Goal: Task Accomplishment & Management: Use online tool/utility

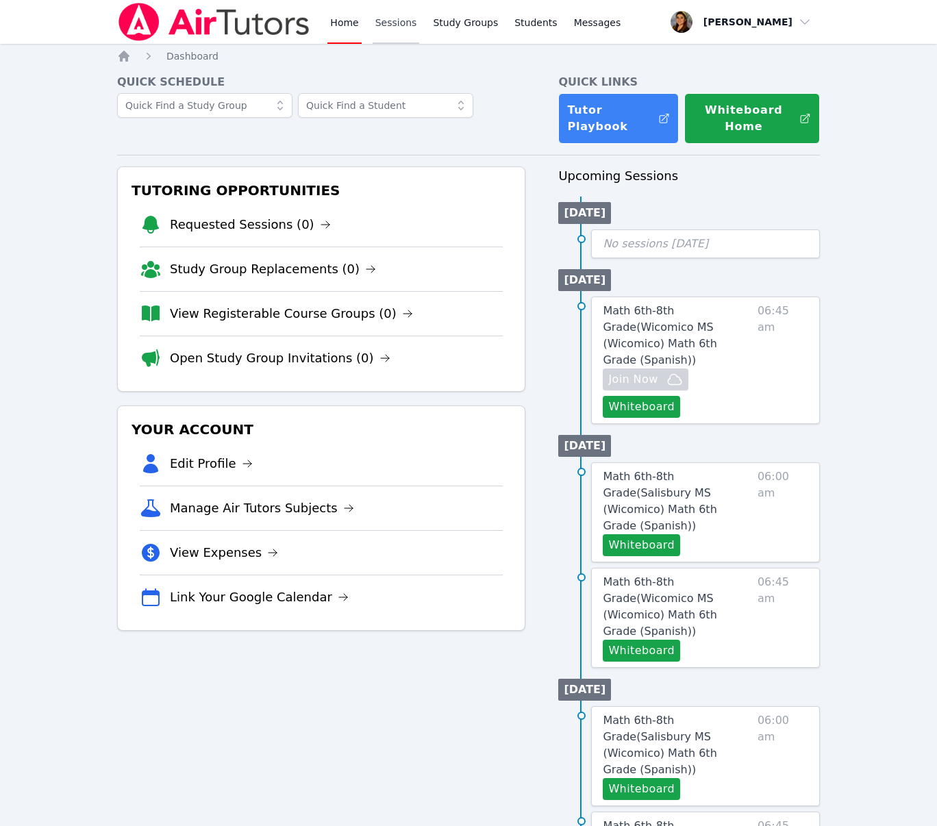
click at [379, 18] on link "Sessions" at bounding box center [396, 22] width 47 height 44
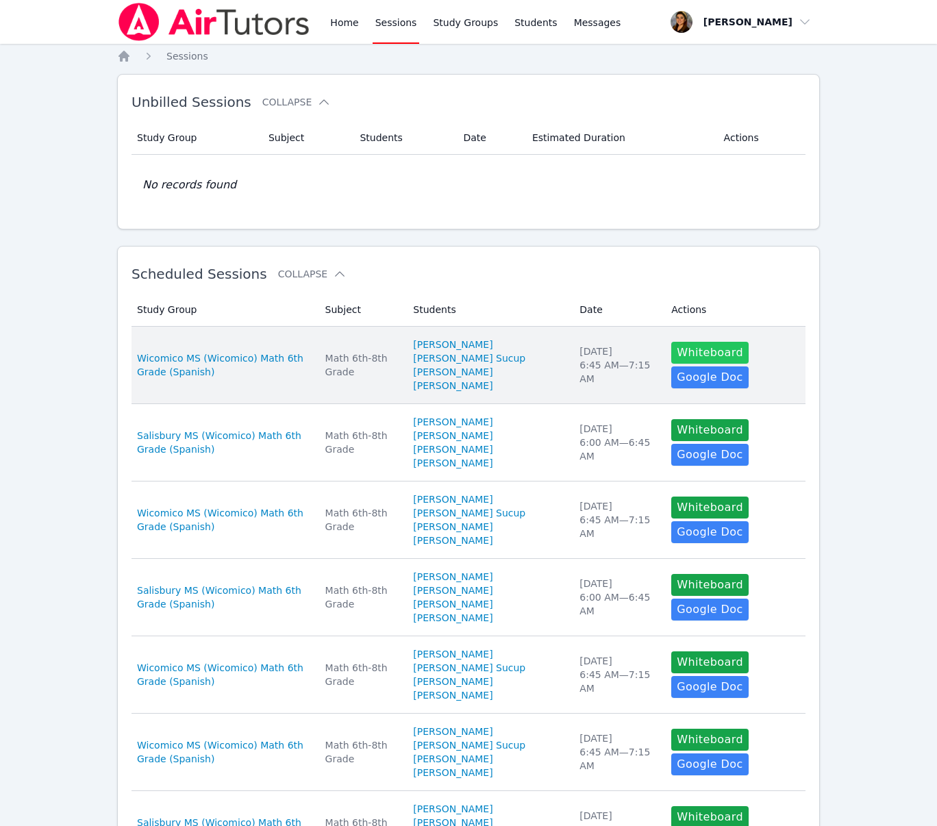
click at [709, 359] on button "Whiteboard" at bounding box center [709, 353] width 77 height 22
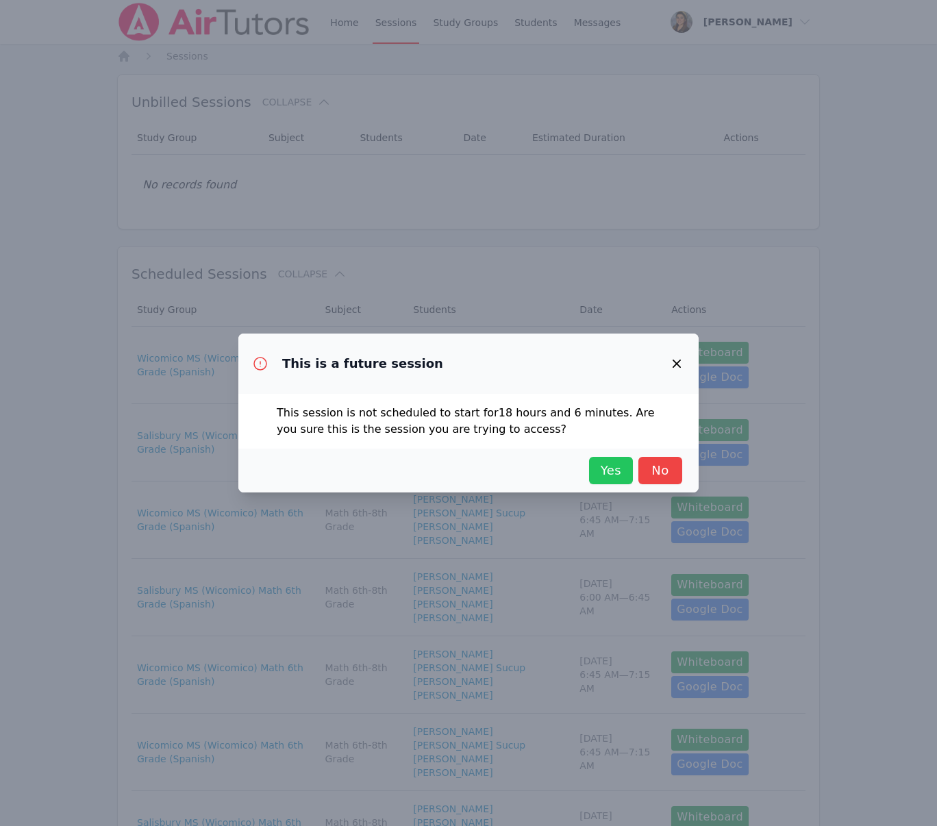
click at [610, 477] on span "Yes" at bounding box center [611, 470] width 30 height 19
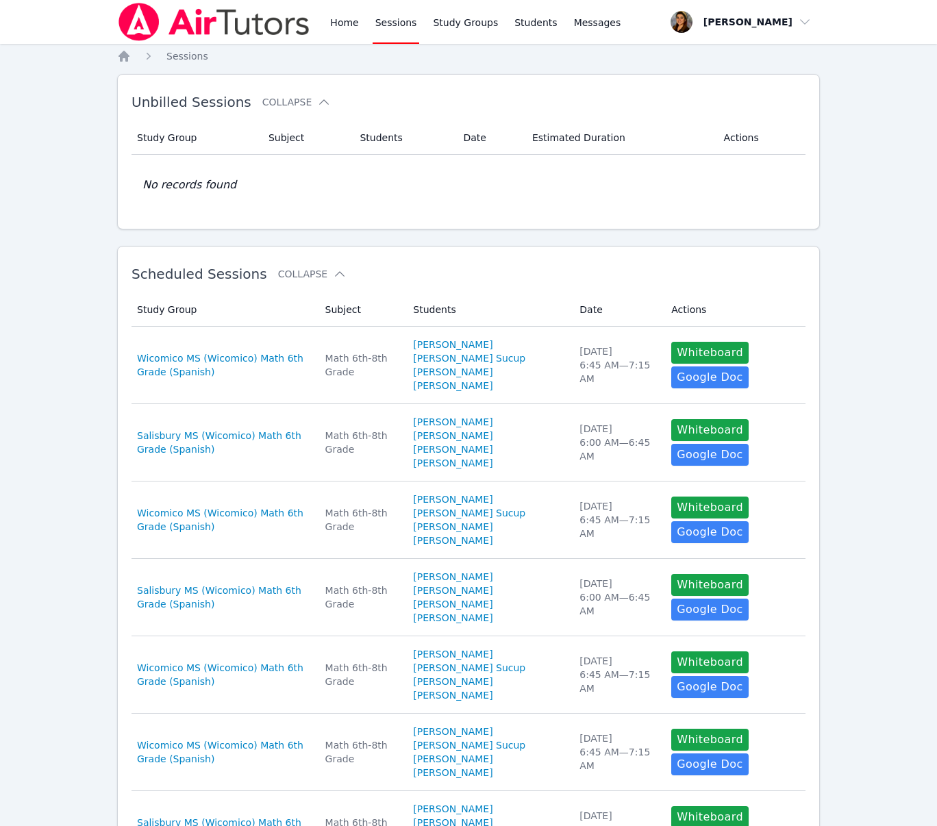
click at [384, 18] on link "Sessions" at bounding box center [396, 22] width 47 height 44
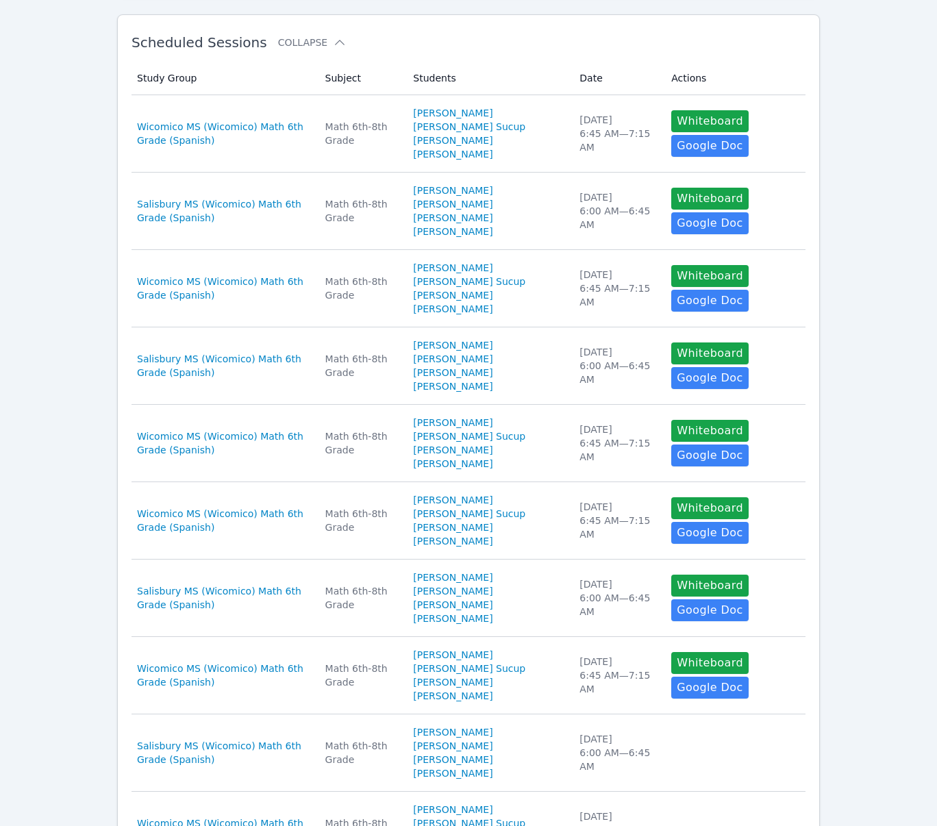
scroll to position [579, 0]
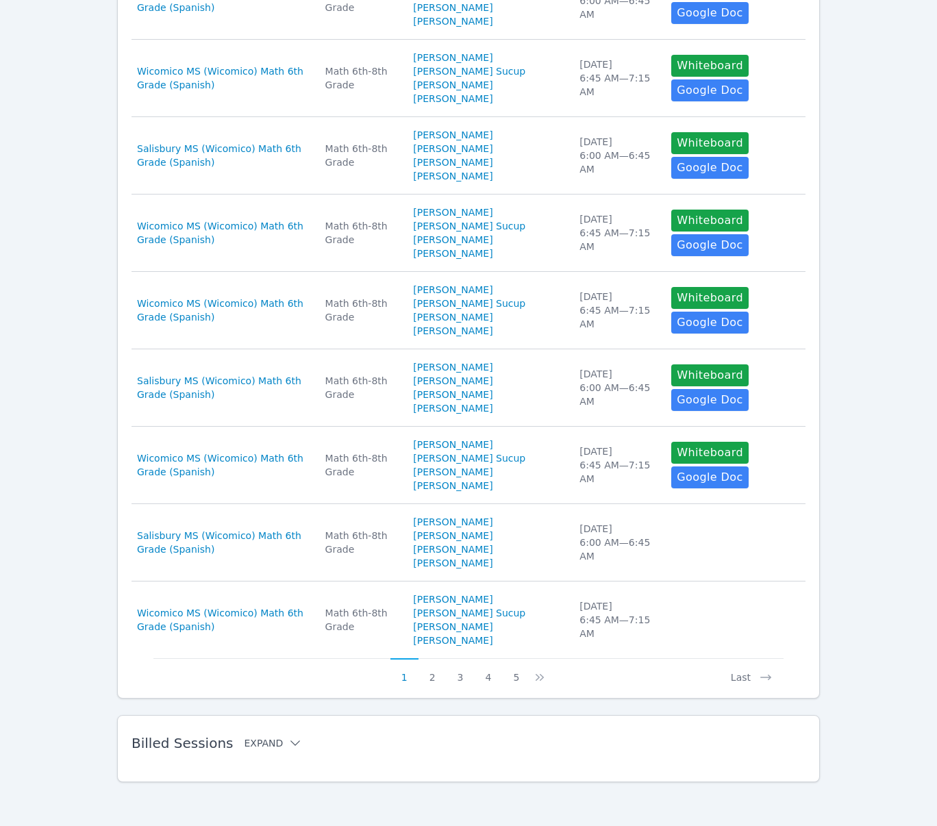
click at [266, 744] on button "Expand" at bounding box center [273, 743] width 58 height 14
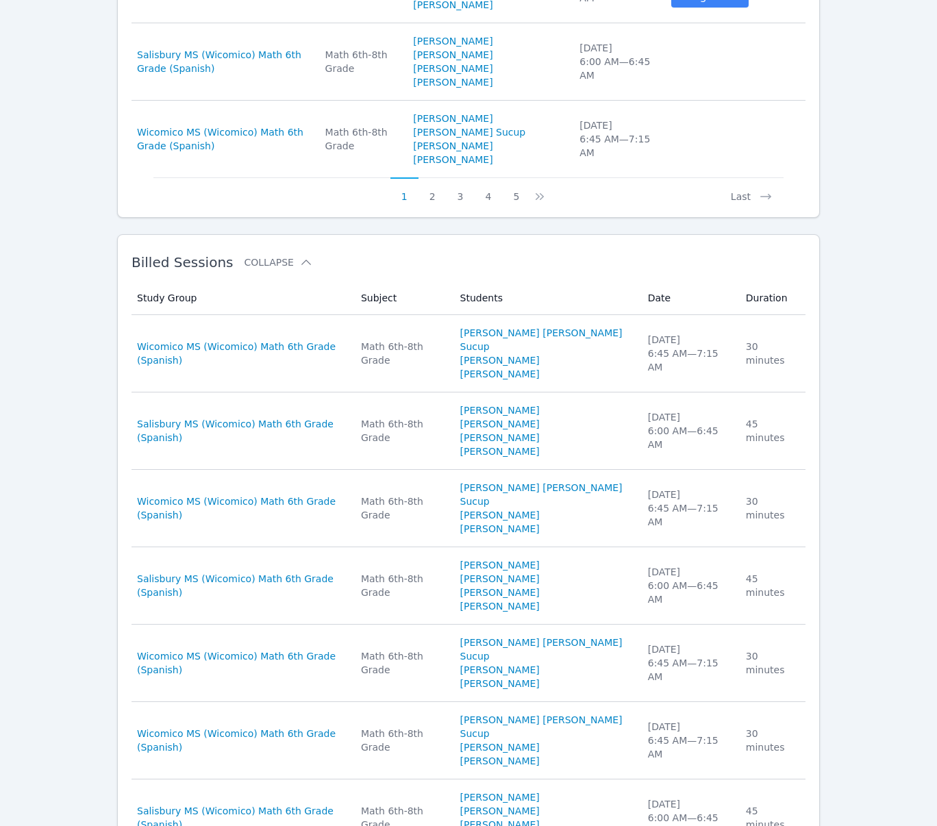
scroll to position [940, 0]
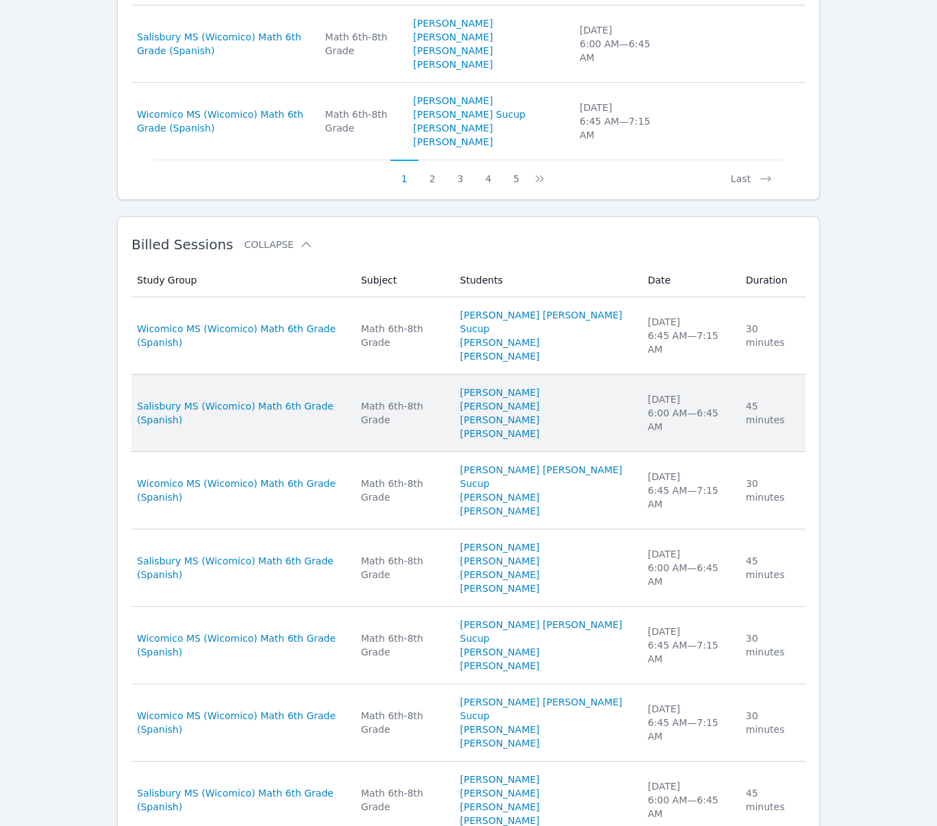
click at [419, 427] on div "Math 6th-8th Grade" at bounding box center [402, 412] width 83 height 27
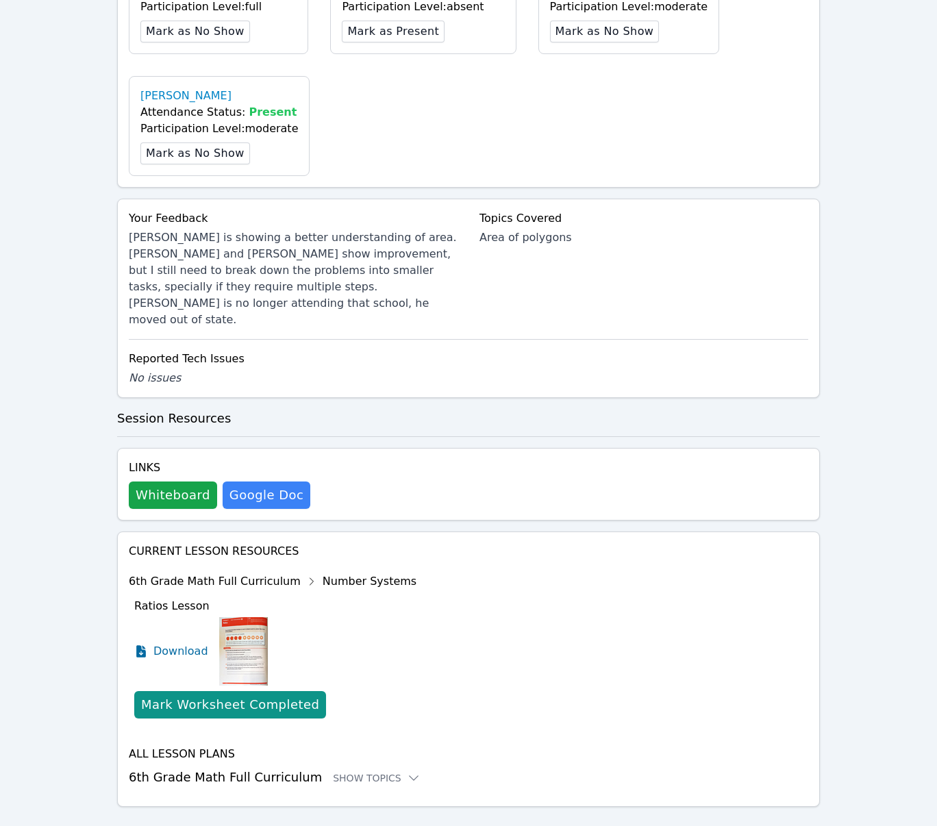
scroll to position [604, 0]
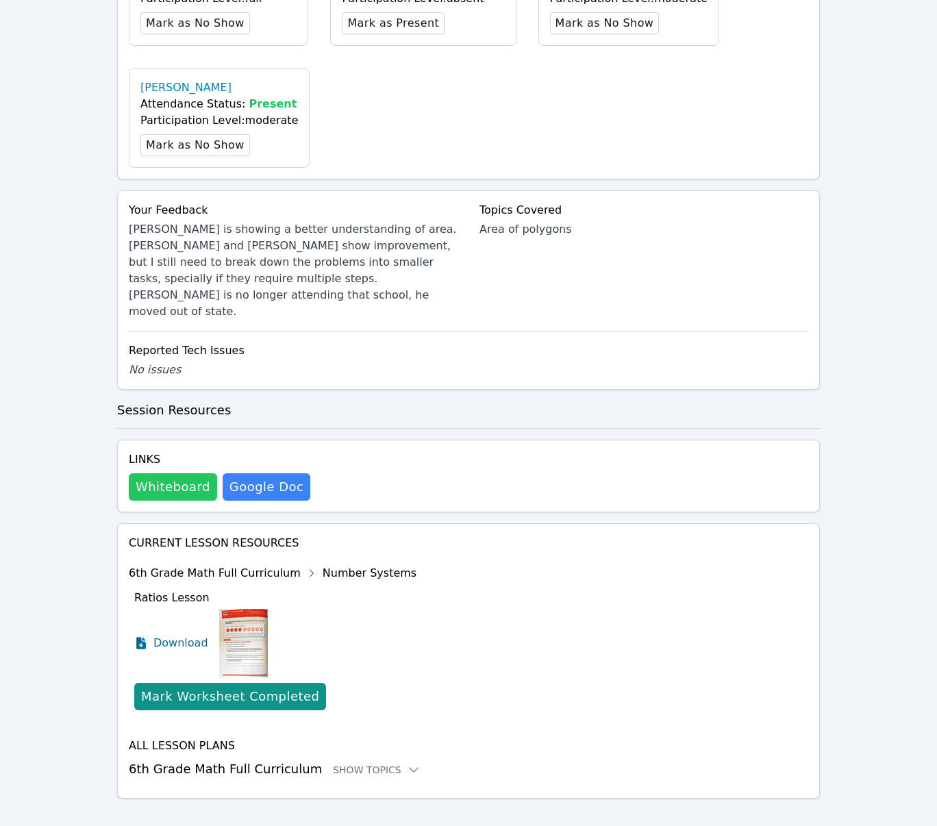
click at [174, 473] on button "Whiteboard" at bounding box center [173, 486] width 88 height 27
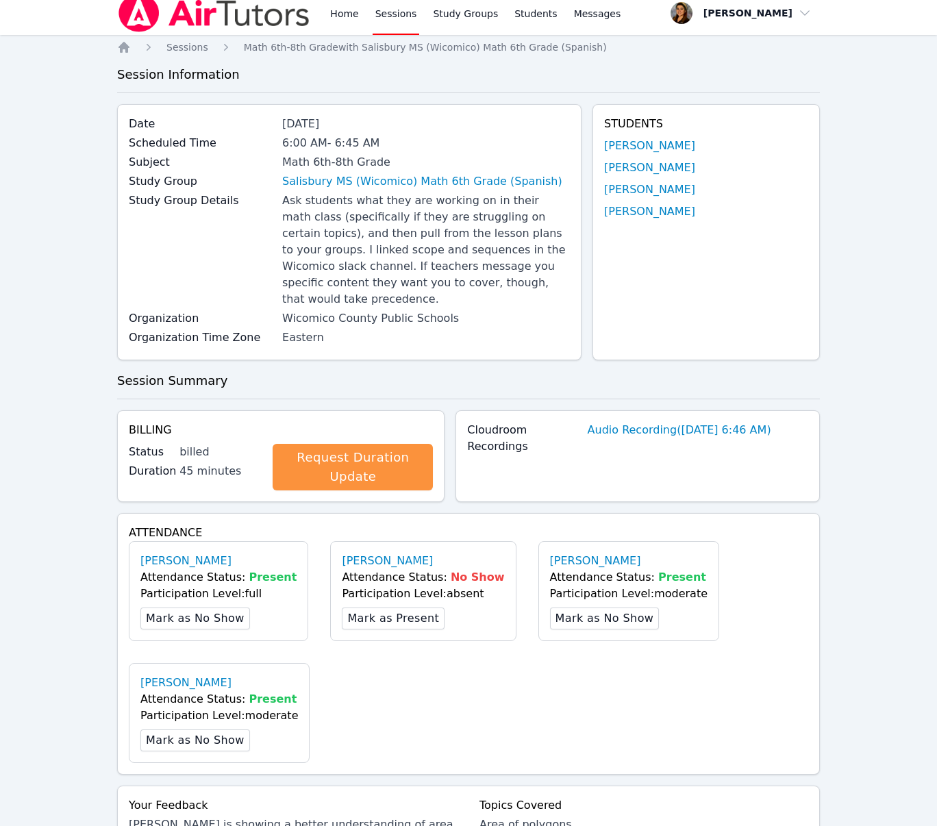
click at [396, 4] on link "Sessions" at bounding box center [396, 13] width 47 height 44
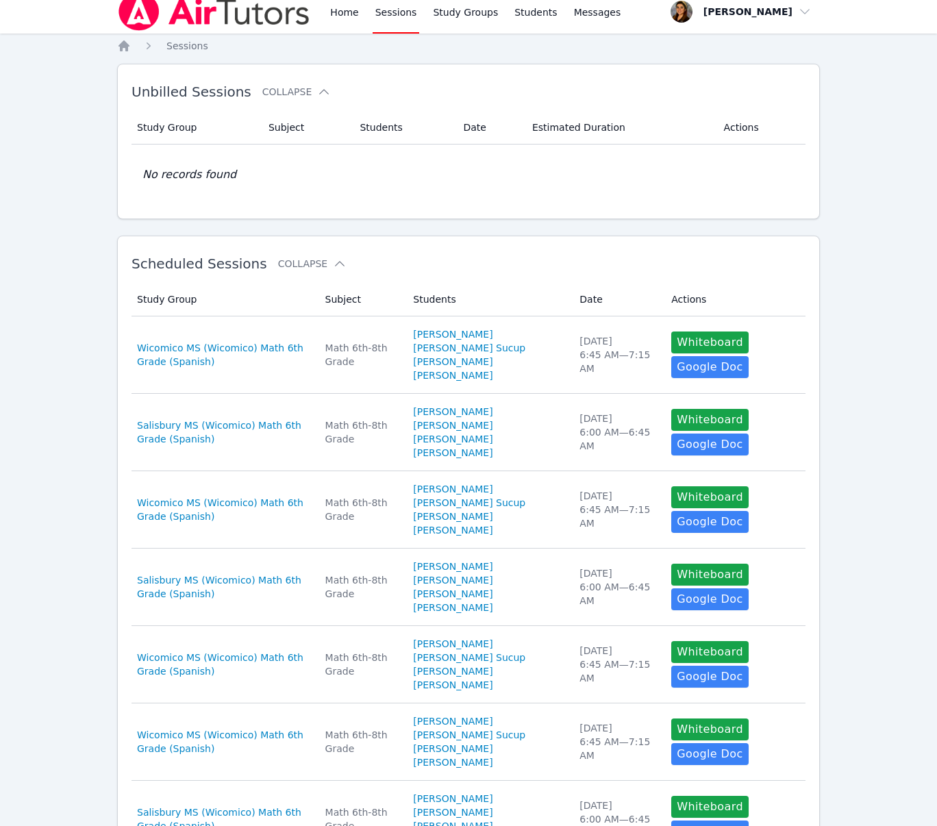
scroll to position [15, 0]
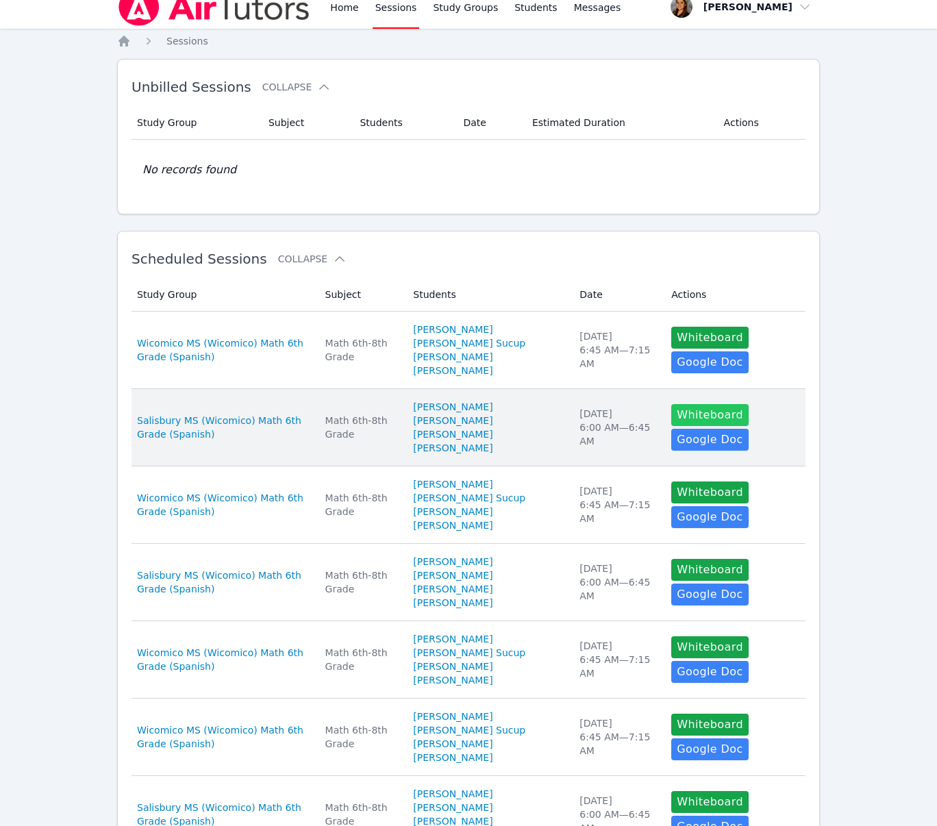
click at [703, 426] on button "Whiteboard" at bounding box center [709, 415] width 77 height 22
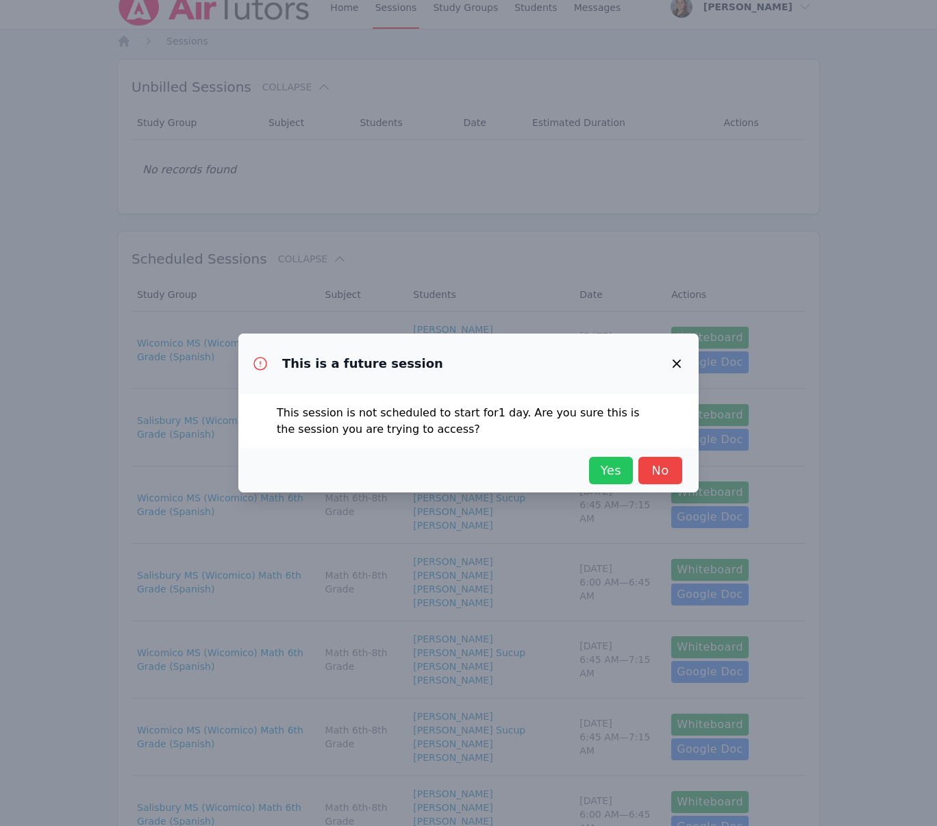
click at [613, 473] on span "Yes" at bounding box center [611, 470] width 30 height 19
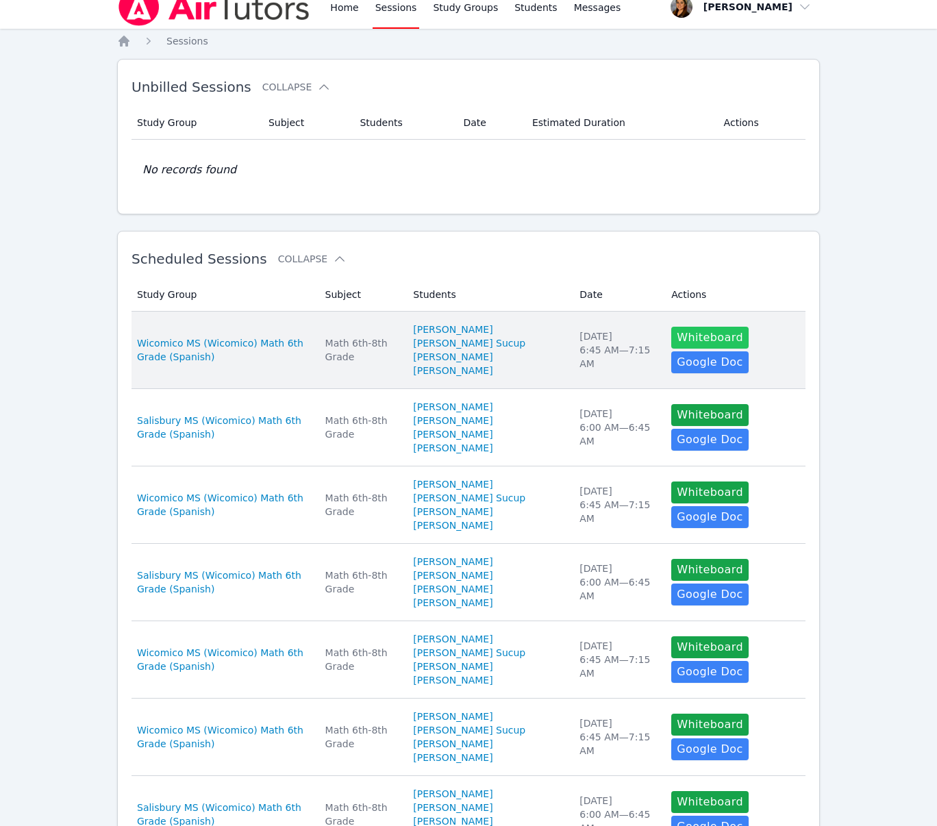
click at [695, 340] on button "Whiteboard" at bounding box center [709, 338] width 77 height 22
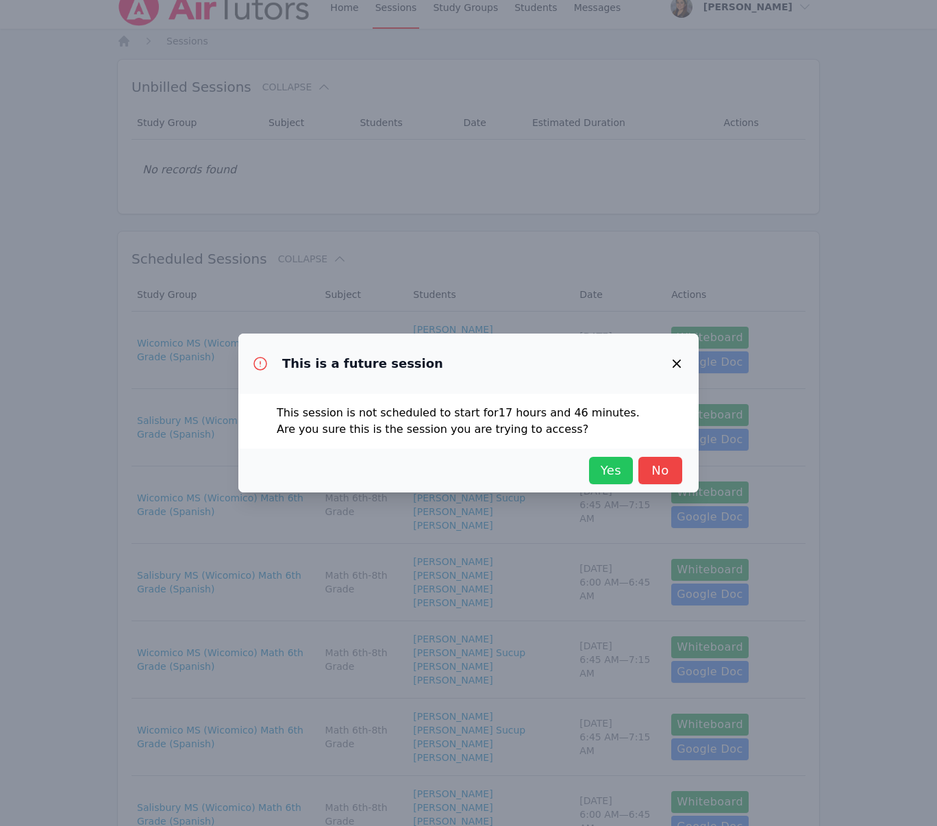
click at [609, 472] on span "Yes" at bounding box center [611, 470] width 30 height 19
